Goal: Find specific page/section: Find specific page/section

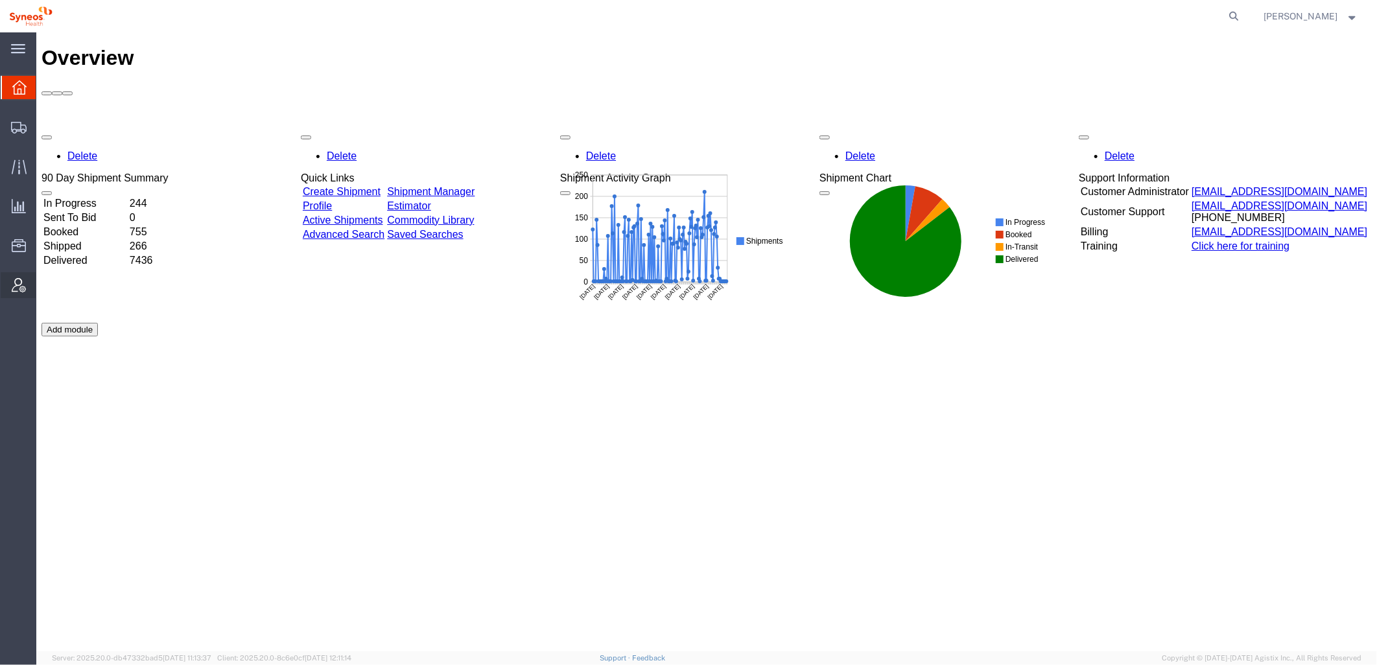
click at [16, 283] on icon at bounding box center [19, 285] width 14 height 14
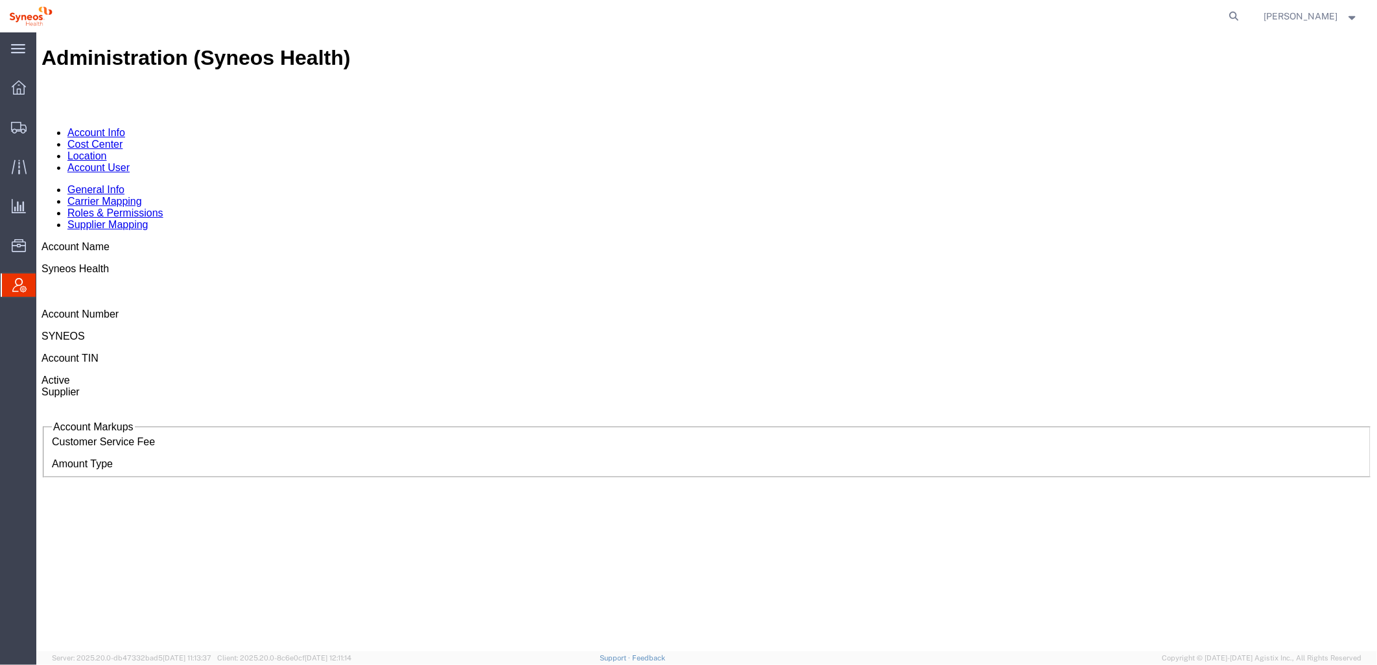
click at [129, 161] on link "Account User" at bounding box center [98, 166] width 62 height 11
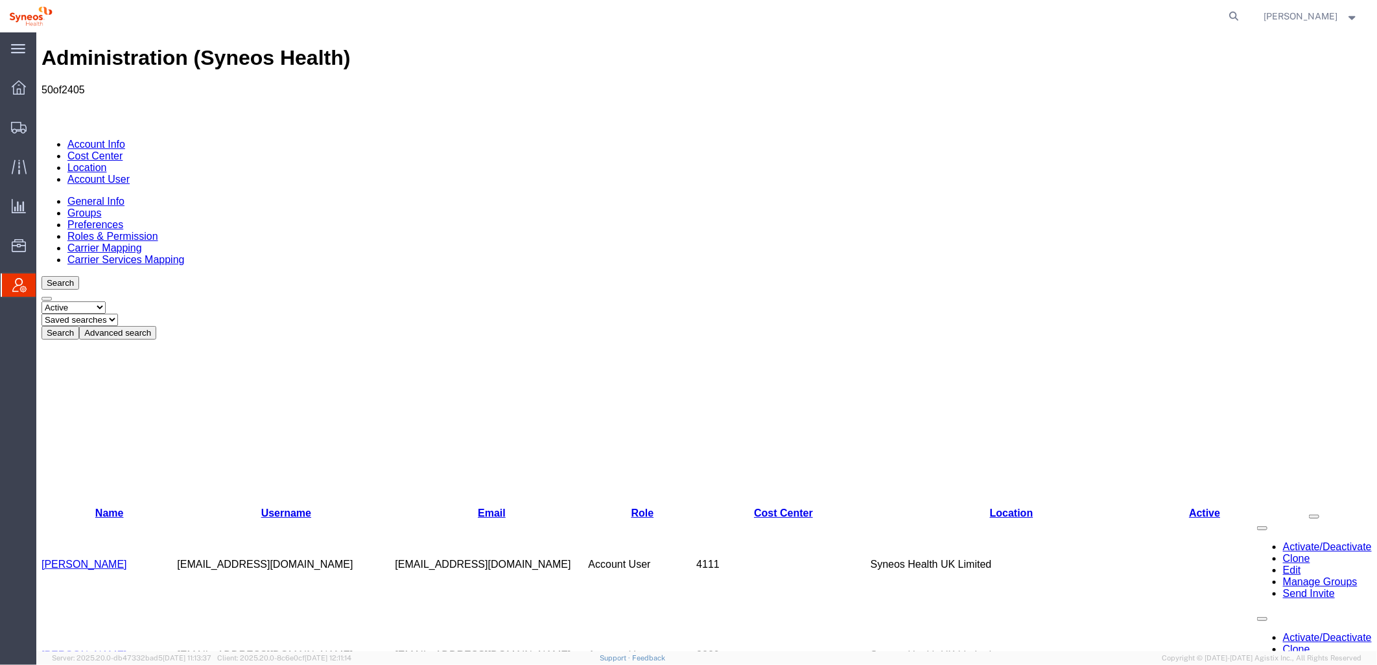
click at [156, 325] on button "Advanced search" at bounding box center [116, 332] width 77 height 14
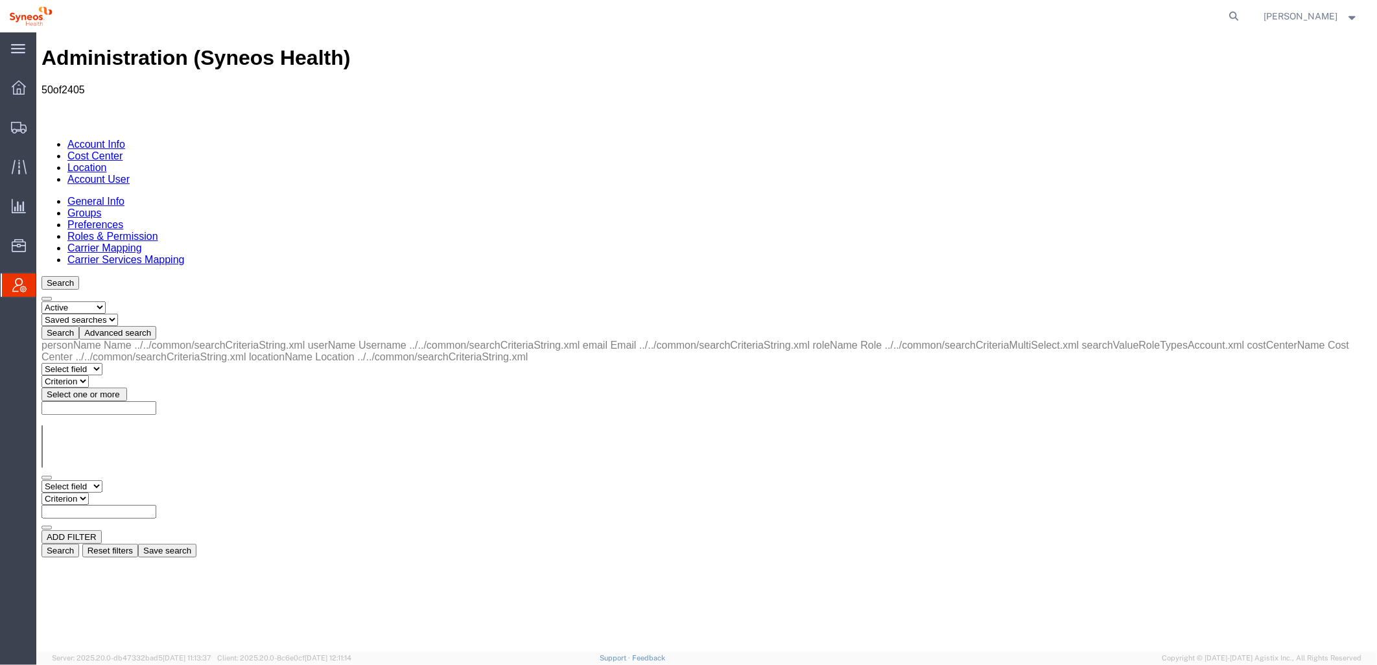
click at [63, 480] on select "Select field Cost Center Email Location Name Role Username" at bounding box center [71, 486] width 61 height 12
select select "locationName"
click at [41, 480] on select "Select field Cost Center Email Location Name Role Username" at bounding box center [71, 486] width 61 height 12
drag, startPoint x: 241, startPoint y: 203, endPoint x: 233, endPoint y: 205, distance: 8.0
click at [119, 492] on select "Criterion contains does not contain is is blank is not blank starts with" at bounding box center [80, 498] width 78 height 12
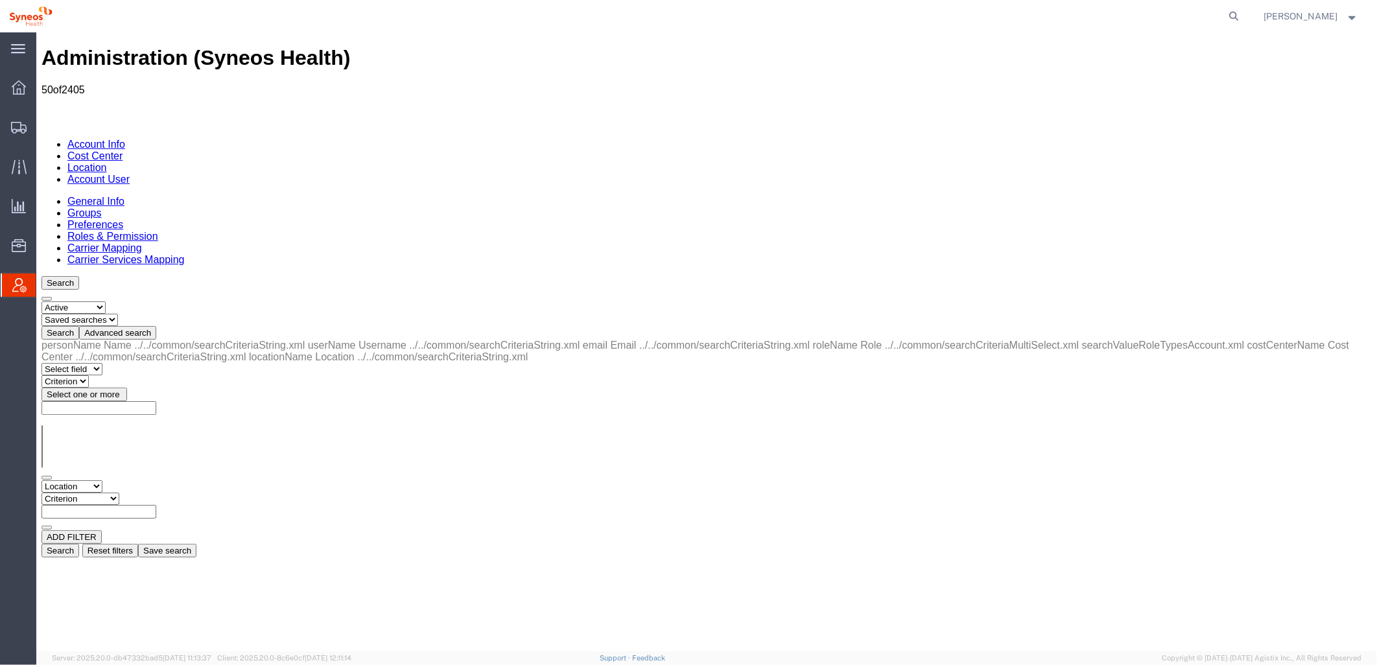
select select "contains"
click at [119, 492] on select "Criterion contains does not contain is is blank is not blank starts with" at bounding box center [80, 498] width 78 height 12
click at [156, 504] on input "text" at bounding box center [98, 511] width 115 height 14
type input "zdnu"
click at [78, 543] on button "Search" at bounding box center [60, 550] width 38 height 14
